Goal: Task Accomplishment & Management: Manage account settings

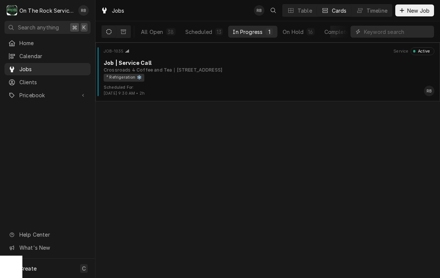
click at [212, 66] on div "Job | Service Call" at bounding box center [269, 63] width 331 height 8
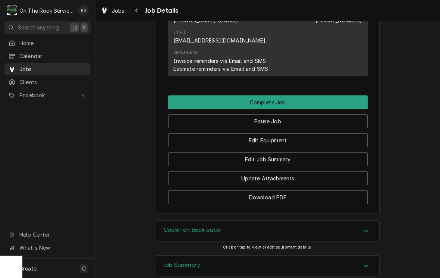
scroll to position [737, 0]
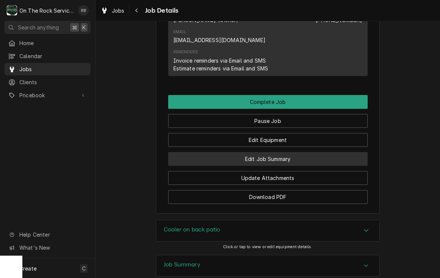
click at [288, 152] on button "Edit Job Summary" at bounding box center [267, 159] width 199 height 14
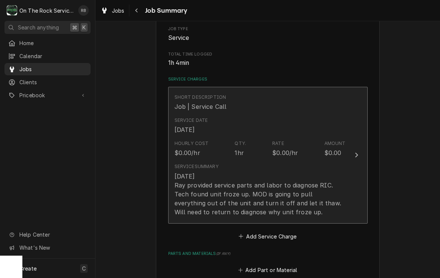
click at [348, 154] on button "Short Description Job | Service Call Service Date Sep 2, 2025 Hourly Cost $0.00…" at bounding box center [267, 155] width 199 height 137
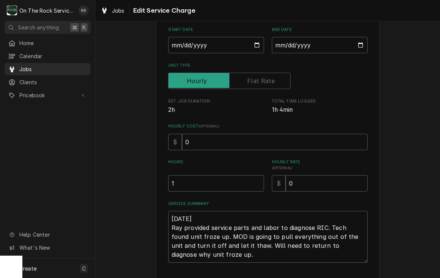
scroll to position [70, 0]
click at [198, 185] on input "1" at bounding box center [216, 183] width 96 height 16
type textarea "x"
type input "1"
type textarea "x"
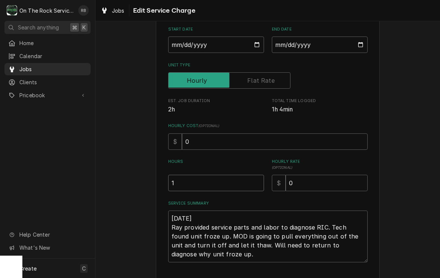
type input "12"
type textarea "x"
type input "1"
type textarea "x"
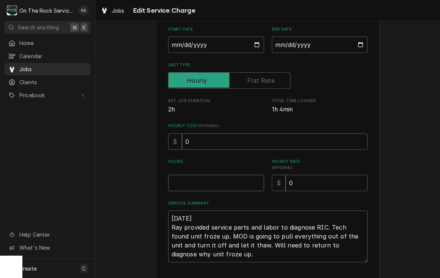
type input "1"
type textarea "x"
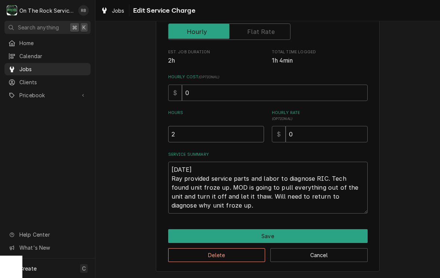
scroll to position [119, 0]
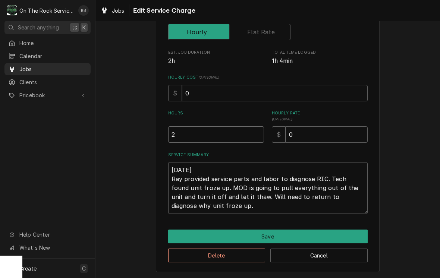
type input "2"
click at [205, 205] on textarea "9-2-2025 Ray provided service parts and labor to diagnose RIC. Tech found unit …" at bounding box center [267, 188] width 199 height 52
type textarea "x"
type textarea "9-2-2025 Ray provided service parts and labor to diagnose RIC. Tech found unit …"
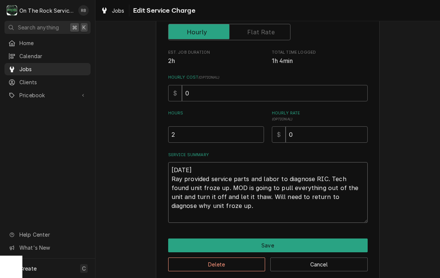
type textarea "x"
type textarea "9-2-2025 Ray provided service parts and labor to diagnose RIC. Tech found unit …"
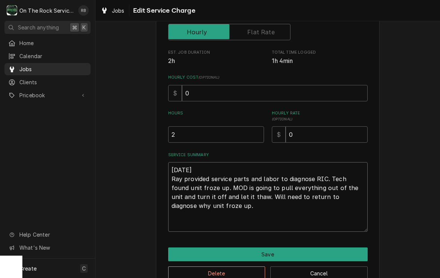
type textarea "x"
type textarea "9-2-2025 Ray provided service parts and labor to diagnose RIC. Tech found unit …"
type textarea "x"
type textarea "9-2-2025 Ray provided service parts and labor to diagnose RIC. Tech found unit …"
type textarea "x"
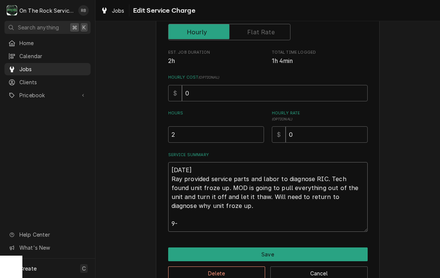
type textarea "9-2-2025 Ray provided service parts and labor to diagnose RIC. Tech found unit …"
type textarea "x"
type textarea "9-2-2025 Ray provided service parts and labor to diagnose RIC. Tech found unit …"
type textarea "x"
type textarea "9-2-2025 Ray provided service parts and labor to diagnose RIC. Tech found unit …"
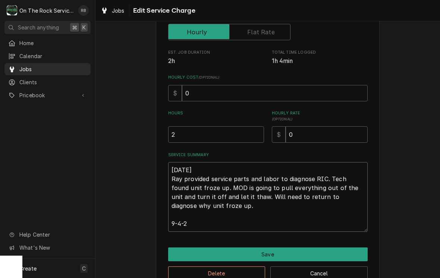
type textarea "x"
type textarea "9-2-2025 Ray provided service parts and labor to diagnose RIC. Tech found unit …"
type textarea "x"
type textarea "9-2-2025 Ray provided service parts and labor to diagnose RIC. Tech found unit …"
type textarea "x"
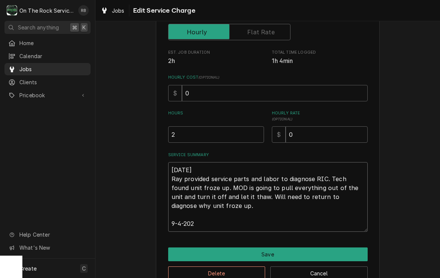
type textarea "9-2-2025 Ray provided service parts and labor to diagnose RIC. Tech found unit …"
type textarea "x"
type textarea "9-2-2025 Ray provided service parts and labor to diagnose RIC. Tech found unit …"
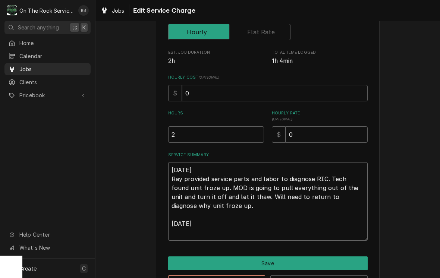
type textarea "x"
type textarea "9-2-2025 Ray provided service parts and labor to diagnose RIC. Tech found unit …"
type textarea "x"
type textarea "9-2-2025 Ray provided service parts and labor to diagnose RIC. Tech found unit …"
type textarea "x"
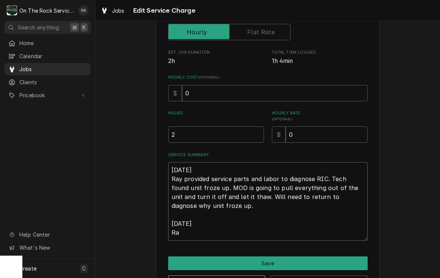
type textarea "9-2-2025 Ray provided service parts and labor to diagnose RIC. Tech found unit …"
type textarea "x"
type textarea "9-2-2025 Ray provided service parts and labor to diagnose RIC. Tech found unit …"
type textarea "x"
type textarea "9-2-2025 Ray provided service parts and labor to diagnose RIC. Tech found unit …"
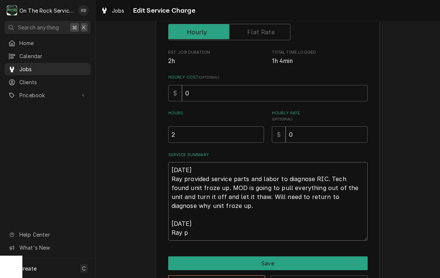
type textarea "x"
type textarea "9-2-2025 Ray provided service parts and labor to diagnose RIC. Tech found unit …"
type textarea "x"
type textarea "9-2-2025 Ray provided service parts and labor to diagnose RIC. Tech found unit …"
type textarea "x"
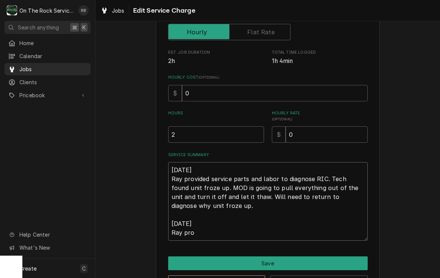
type textarea "9-2-2025 Ray provided service parts and labor to diagnose RIC. Tech found unit …"
type textarea "x"
type textarea "9-2-2025 Ray provided service parts and labor to diagnose RIC. Tech found unit …"
type textarea "x"
type textarea "9-2-2025 Ray provided service parts and labor to diagnose RIC. Tech found unit …"
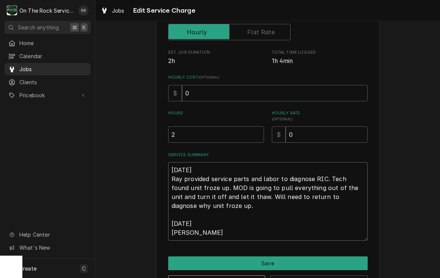
type textarea "x"
type textarea "9-2-2025 Ray provided service parts and labor to diagnose RIC. Tech found unit …"
type textarea "x"
type textarea "9-2-2025 Ray provided service parts and labor to diagnose RIC. Tech found unit …"
type textarea "x"
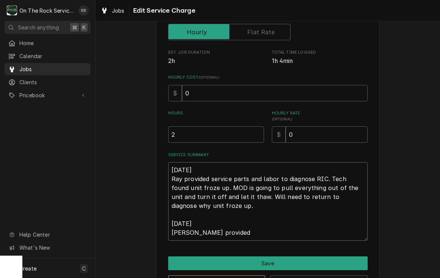
type textarea "9-2-2025 Ray provided service parts and labor to diagnose RIC. Tech found unit …"
type textarea "x"
type textarea "9-2-2025 Ray provided service parts and labor to diagnose RIC. Tech found unit …"
type textarea "x"
type textarea "9-2-2025 Ray provided service parts and labor to diagnose RIC. Tech found unit …"
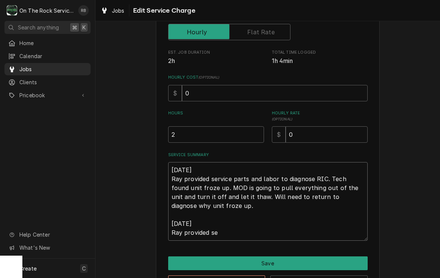
type textarea "x"
type textarea "9-2-2025 Ray provided service parts and labor to diagnose RIC. Tech found unit …"
type textarea "x"
type textarea "9-2-2025 Ray provided service parts and labor to diagnose RIC. Tech found unit …"
type textarea "x"
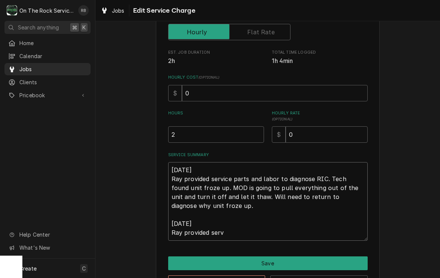
type textarea "9-2-2025 Ray provided service parts and labor to diagnose RIC. Tech found unit …"
type textarea "x"
type textarea "9-2-2025 Ray provided service parts and labor to diagnose RIC. Tech found unit …"
type textarea "x"
type textarea "9-2-2025 Ray provided service parts and labor to diagnose RIC. Tech found unit …"
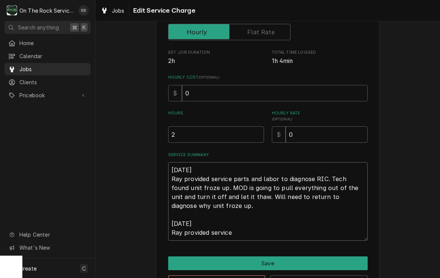
type textarea "x"
type textarea "9-2-2025 Ray provided service parts and labor to diagnose RIC. Tech found unit …"
type textarea "x"
type textarea "9-2-2025 Ray provided service parts and labor to diagnose RIC. Tech found unit …"
type textarea "x"
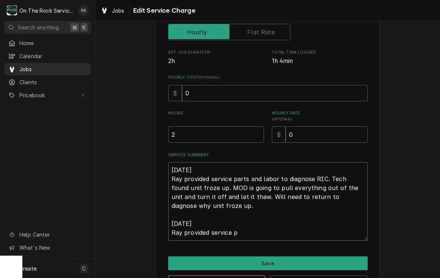
type textarea "9-2-2025 Ray provided service parts and labor to diagnose RIC. Tech found unit …"
type textarea "x"
type textarea "9-2-2025 Ray provided service parts and labor to diagnose RIC. Tech found unit …"
type textarea "x"
type textarea "9-2-2025 Ray provided service parts and labor to diagnose RIC. Tech found unit …"
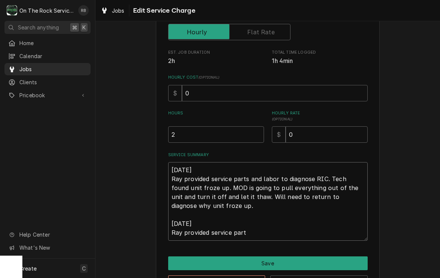
type textarea "x"
type textarea "9-2-2025 Ray provided service parts and labor to diagnose RIC. Tech found unit …"
type textarea "x"
type textarea "9-2-2025 Ray provided service parts and labor to diagnose RIC. Tech found unit …"
type textarea "x"
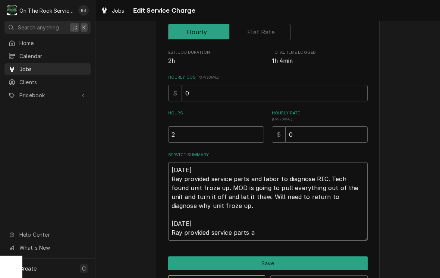
type textarea "9-2-2025 Ray provided service parts and labor to diagnose RIC. Tech found unit …"
type textarea "x"
type textarea "9-2-2025 Ray provided service parts and labor to diagnose RIC. Tech found unit …"
type textarea "x"
type textarea "9-2-2025 Ray provided service parts and labor to diagnose RIC. Tech found unit …"
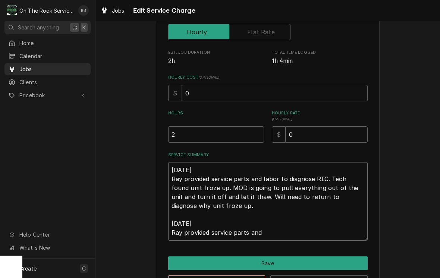
type textarea "x"
type textarea "9-2-2025 Ray provided service parts and labor to diagnose RIC. Tech found unit …"
type textarea "x"
type textarea "9-2-2025 Ray provided service parts and labor to diagnose RIC. Tech found unit …"
type textarea "x"
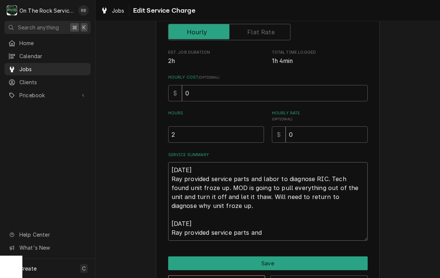
type textarea "9-2-2025 Ray provided service parts and labor to diagnose RIC. Tech found unit …"
type textarea "x"
type textarea "9-2-2025 Ray provided service parts and labor to diagnose RIC. Tech found unit …"
type textarea "x"
type textarea "9-2-2025 Ray provided service parts and labor to diagnose RIC. Tech found unit …"
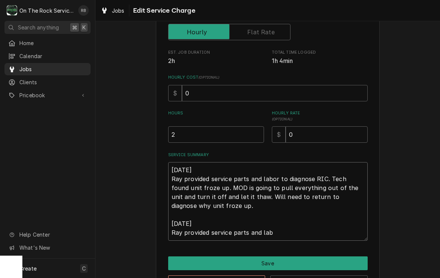
type textarea "x"
type textarea "9-2-2025 Ray provided service parts and labor to diagnose RIC. Tech found unit …"
type textarea "x"
type textarea "9-2-2025 Ray provided service parts and labor to diagnose RIC. Tech found unit …"
type textarea "x"
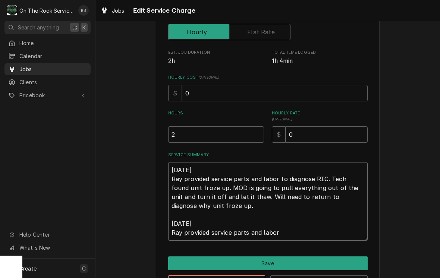
type textarea "9-2-2025 Ray provided service parts and labor to diagnose RIC. Tech found unit …"
type textarea "x"
type textarea "9-2-2025 Ray provided service parts and labor to diagnose RIC. Tech found unit …"
type textarea "x"
type textarea "9-2-2025 Ray provided service parts and labor to diagnose RIC. Tech found unit …"
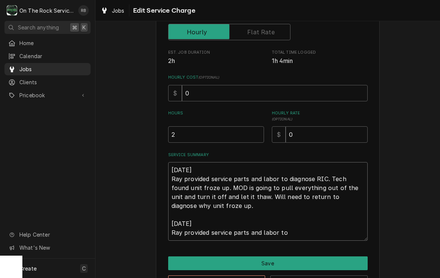
type textarea "x"
type textarea "9-2-2025 Ray provided service parts and labor to diagnose RIC. Tech found unit …"
type textarea "x"
type textarea "9-2-2025 Ray provided service parts and labor to diagnose RIC. Tech found unit …"
type textarea "x"
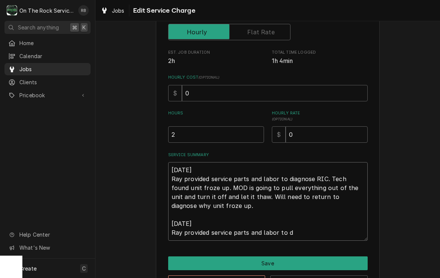
type textarea "9-2-2025 Ray provided service parts and labor to diagnose RIC. Tech found unit …"
type textarea "x"
type textarea "9-2-2025 Ray provided service parts and labor to diagnose RIC. Tech found unit …"
type textarea "x"
type textarea "9-2-2025 Ray provided service parts and labor to diagnose RIC. Tech found unit …"
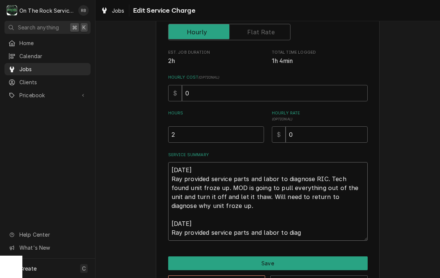
type textarea "x"
type textarea "9-2-2025 Ray provided service parts and labor to diagnose RIC. Tech found unit …"
type textarea "x"
type textarea "9-2-2025 Ray provided service parts and labor to diagnose RIC. Tech found unit …"
type textarea "x"
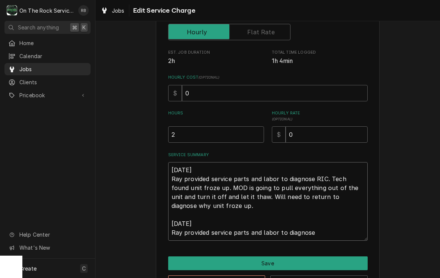
type textarea "9-2-2025 Ray provided service parts and labor to diagnose RIC. Tech found unit …"
type textarea "x"
type textarea "9-2-2025 Ray provided service parts and labor to diagnose RIC. Tech found unit …"
type textarea "x"
type textarea "9-2-2025 Ray provided service parts and labor to diagnose RIC. Tech found unit …"
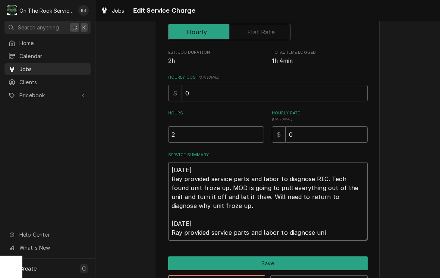
type textarea "x"
type textarea "9-2-2025 Ray provided service parts and labor to diagnose RIC. Tech found unit …"
type textarea "x"
type textarea "9-2-2025 Ray provided service parts and labor to diagnose RIC. Tech found unit …"
type textarea "x"
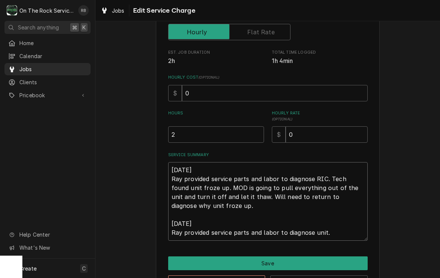
type textarea "9-2-2025 Ray provided service parts and labor to diagnose RIC. Tech found unit …"
type textarea "x"
type textarea "9-2-2025 Ray provided service parts and labor to diagnose RIC. Tech found unit …"
type textarea "x"
type textarea "9-2-2025 Ray provided service parts and labor to diagnose RIC. Tech found unit …"
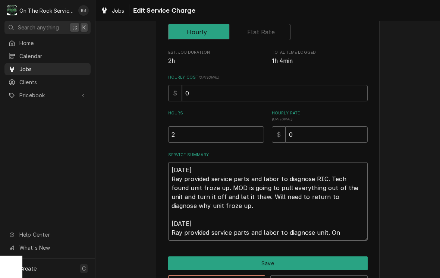
type textarea "x"
type textarea "9-2-2025 Ray provided service parts and labor to diagnose RIC. Tech found unit …"
type textarea "x"
type textarea "9-2-2025 Ray provided service parts and labor to diagnose RIC. Tech found unit …"
type textarea "x"
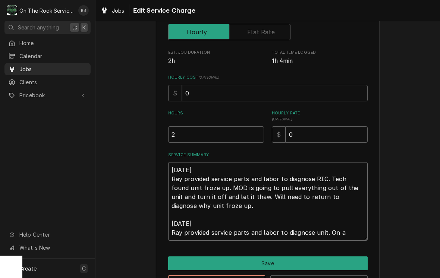
type textarea "9-2-2025 Ray provided service parts and labor to diagnose RIC. Tech found unit …"
type textarea "x"
type textarea "9-2-2025 Ray provided service parts and labor to diagnose RIC. Tech found unit …"
type textarea "x"
type textarea "9-2-2025 Ray provided service parts and labor to diagnose RIC. Tech found unit …"
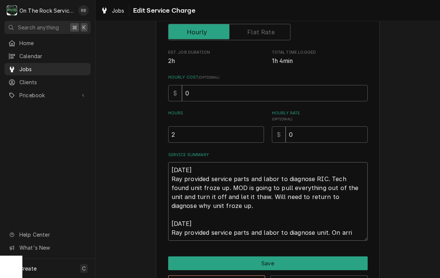
type textarea "x"
type textarea "9-2-2025 Ray provided service parts and labor to diagnose RIC. Tech found unit …"
type textarea "x"
type textarea "9-2-2025 Ray provided service parts and labor to diagnose RIC. Tech found unit …"
type textarea "x"
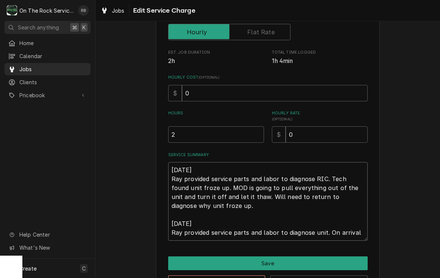
type textarea "9-2-2025 Ray provided service parts and labor to diagnose RIC. Tech found unit …"
type textarea "x"
type textarea "9-2-2025 Ray provided service parts and labor to diagnose RIC. Tech found unit …"
type textarea "x"
type textarea "9-2-2025 Ray provided service parts and labor to diagnose RIC. Tech found unit …"
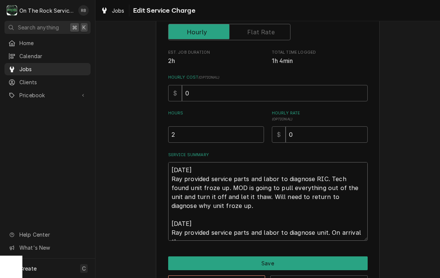
type textarea "x"
type textarea "9-2-2025 Ray provided service parts and labor to diagnose RIC. Tech found unit …"
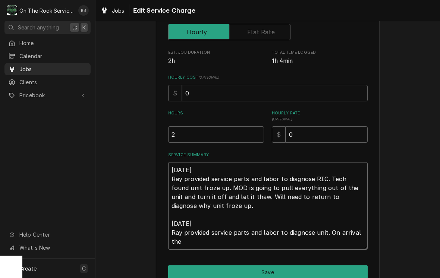
type textarea "x"
type textarea "9-2-2025 Ray provided service parts and labor to diagnose RIC. Tech found unit …"
type textarea "x"
type textarea "9-2-2025 Ray provided service parts and labor to diagnose RIC. Tech found unit …"
type textarea "x"
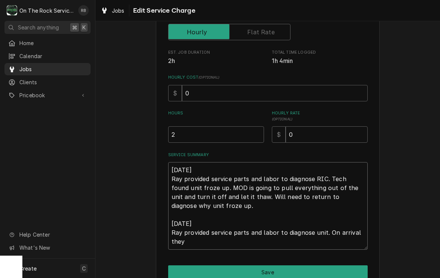
type textarea "9-2-2025 Ray provided service parts and labor to diagnose RIC. Tech found unit …"
type textarea "x"
type textarea "9-2-2025 Ray provided service parts and labor to diagnose RIC. Tech found unit …"
type textarea "x"
type textarea "9-2-2025 Ray provided service parts and labor to diagnose RIC. Tech found unit …"
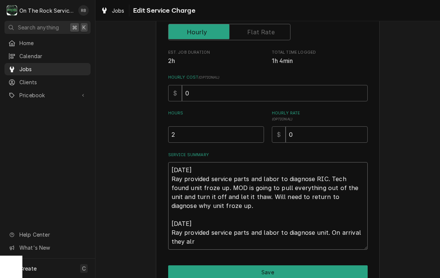
type textarea "x"
type textarea "9-2-2025 Ray provided service parts and labor to diagnose RIC. Tech found unit …"
type textarea "x"
type textarea "9-2-2025 Ray provided service parts and labor to diagnose RIC. Tech found unit …"
type textarea "x"
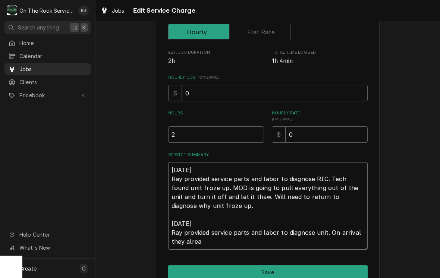
type textarea "9-2-2025 Ray provided service parts and labor to diagnose RIC. Tech found unit …"
type textarea "x"
type textarea "9-2-2025 Ray provided service parts and labor to diagnose RIC. Tech found unit …"
type textarea "x"
type textarea "9-2-2025 Ray provided service parts and labor to diagnose RIC. Tech found unit …"
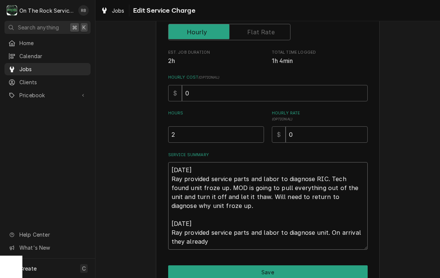
type textarea "x"
type textarea "9-2-2025 Ray provided service parts and labor to diagnose RIC. Tech found unit …"
type textarea "x"
type textarea "9-2-2025 Ray provided service parts and labor to diagnose RIC. Tech found unit …"
type textarea "x"
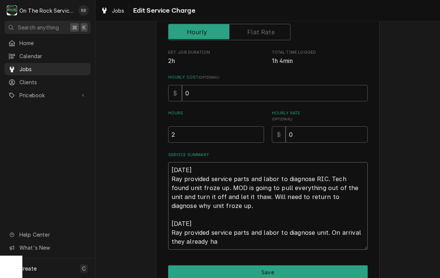
type textarea "9-2-2025 Ray provided service parts and labor to diagnose RIC. Tech found unit …"
type textarea "x"
type textarea "9-2-2025 Ray provided service parts and labor to diagnose RIC. Tech found unit …"
type textarea "x"
type textarea "9-2-2025 Ray provided service parts and labor to diagnose RIC. Tech found unit …"
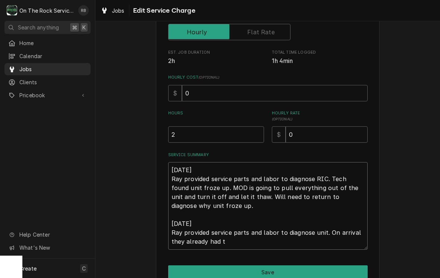
type textarea "x"
type textarea "9-2-2025 Ray provided service parts and labor to diagnose RIC. Tech found unit …"
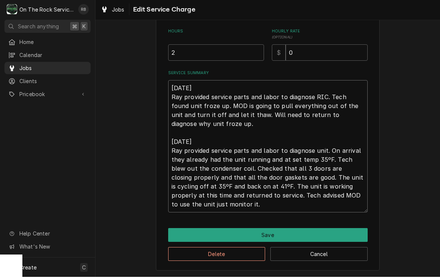
scroll to position [199, 0]
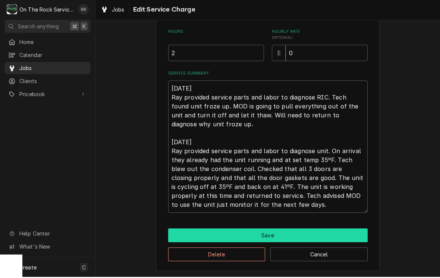
click at [284, 233] on button "Save" at bounding box center [267, 237] width 199 height 14
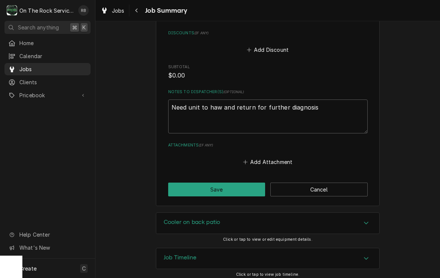
scroll to position [504, 0]
click at [324, 107] on textarea "Need unit to haw and return for further diagnosis" at bounding box center [267, 117] width 199 height 34
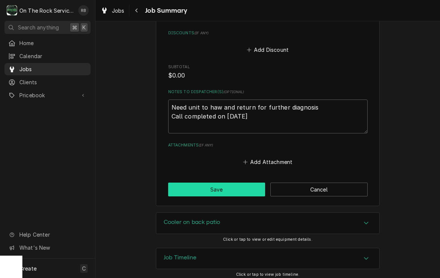
click at [221, 183] on button "Save" at bounding box center [216, 190] width 97 height 14
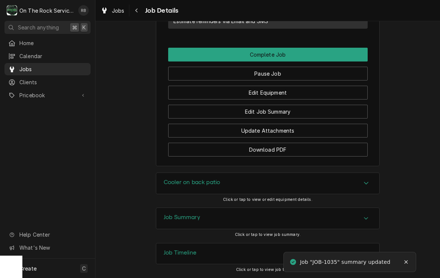
scroll to position [778, 0]
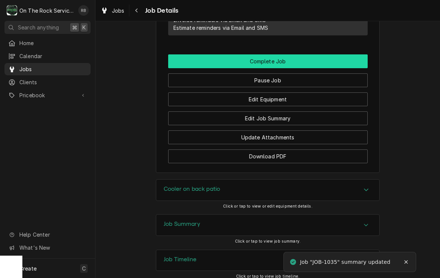
click at [280, 54] on button "Complete Job" at bounding box center [267, 61] width 199 height 14
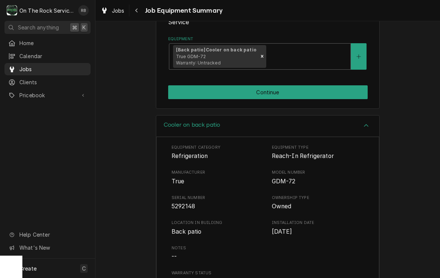
scroll to position [114, 0]
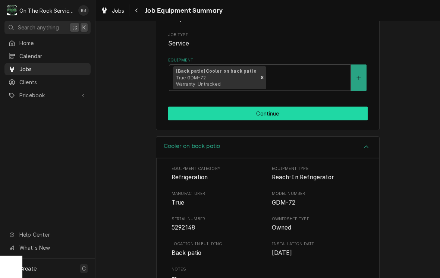
click at [301, 109] on button "Continue" at bounding box center [267, 114] width 199 height 14
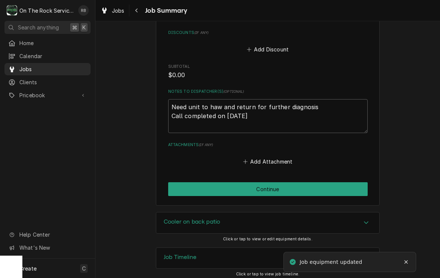
scroll to position [504, 0]
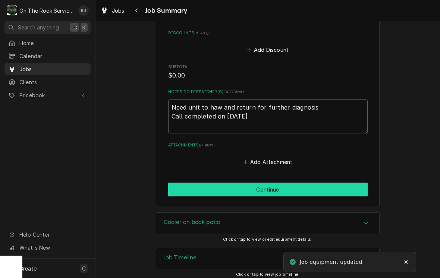
click at [290, 186] on button "Continue" at bounding box center [267, 190] width 199 height 14
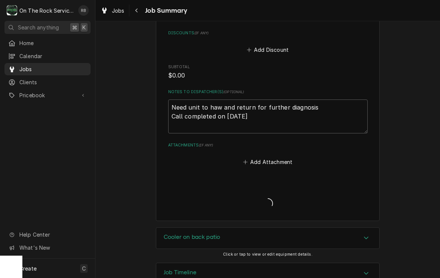
type textarea "x"
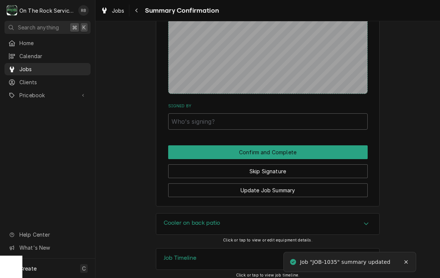
scroll to position [494, 0]
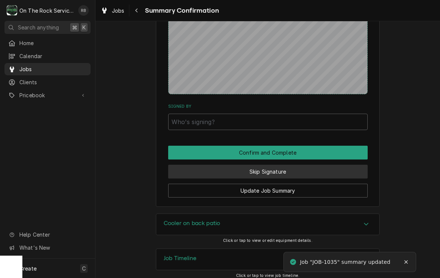
click at [299, 165] on button "Skip Signature" at bounding box center [267, 172] width 199 height 14
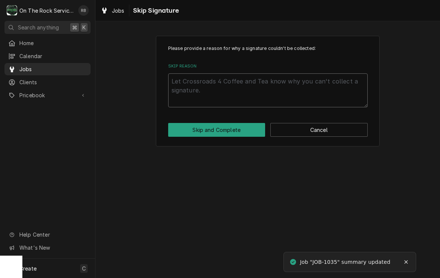
click at [224, 88] on textarea "Skip Reason" at bounding box center [267, 90] width 199 height 34
type textarea "x"
type textarea "N"
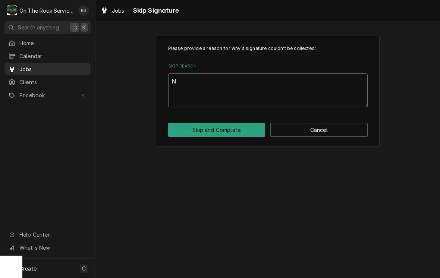
type textarea "x"
type textarea "No"
type textarea "x"
type textarea "Not"
type textarea "x"
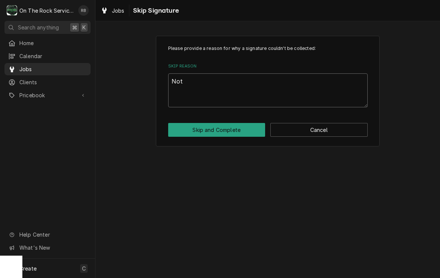
type textarea "Not"
type textarea "x"
type textarea "Not n"
type textarea "x"
type textarea "Not ne"
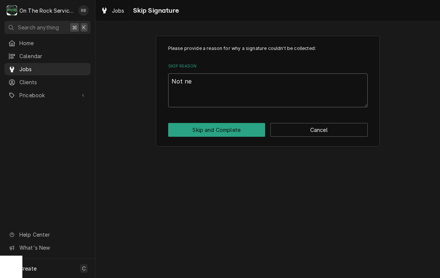
type textarea "x"
type textarea "Not nee"
type textarea "x"
type textarea "Not need"
type textarea "x"
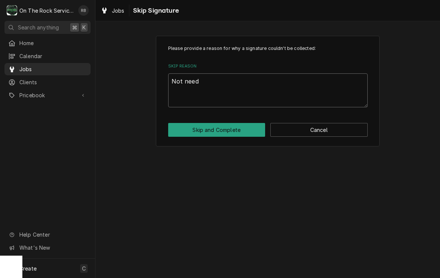
type textarea "Not neede"
type textarea "x"
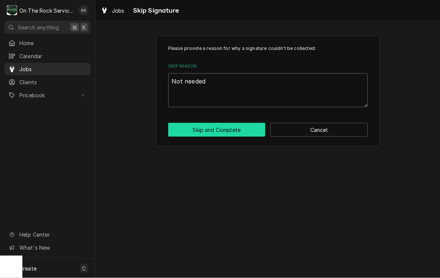
type textarea "Not needed"
click at [230, 128] on button "Skip and Complete" at bounding box center [216, 130] width 97 height 14
type textarea "x"
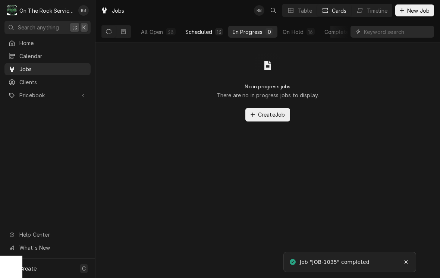
click at [204, 27] on button "Scheduled 13" at bounding box center [204, 32] width 47 height 12
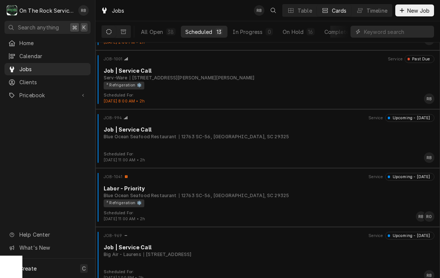
scroll to position [347, 0]
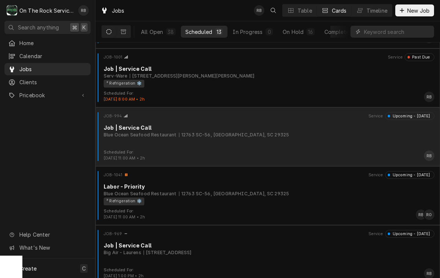
click at [271, 133] on div "Blue Ocean Seafood Restaurant [STREET_ADDRESS]" at bounding box center [269, 135] width 331 height 7
